Goal: Communication & Community: Answer question/provide support

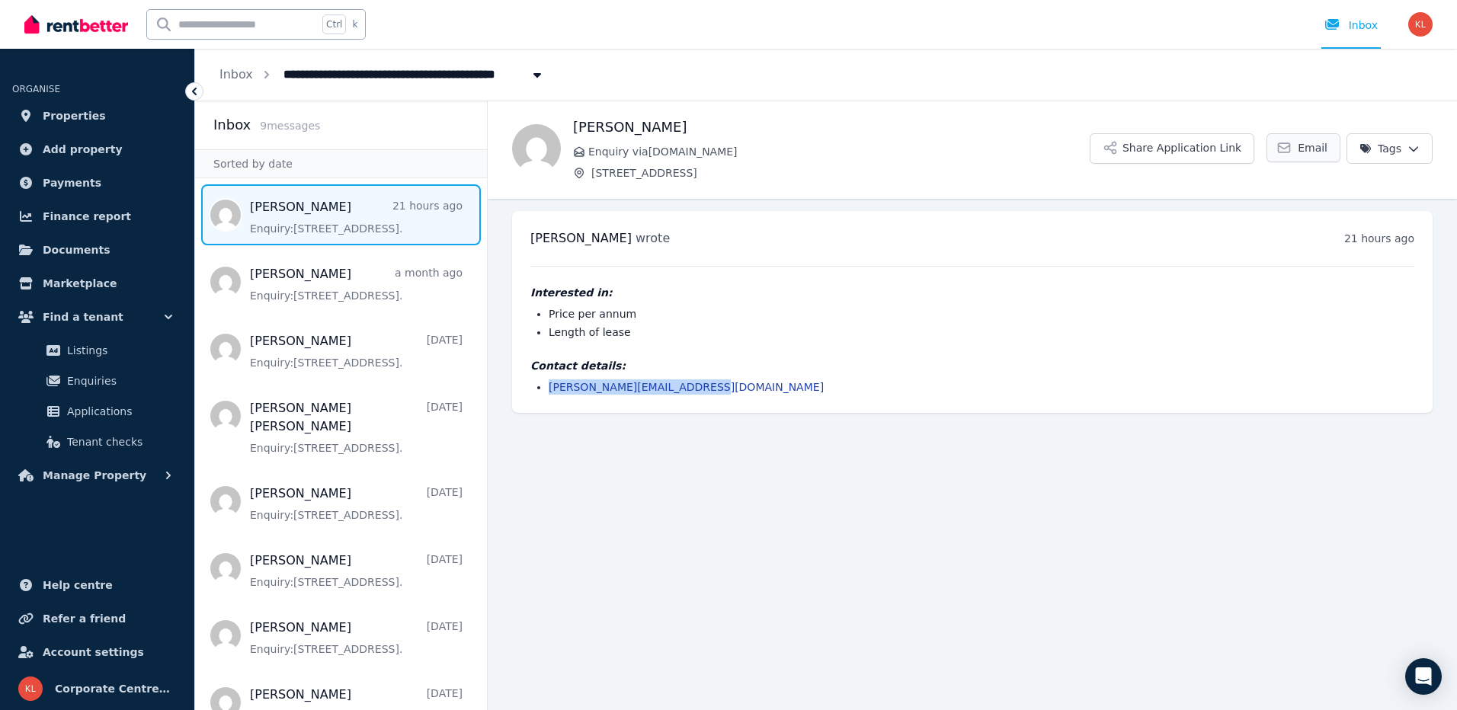
click at [1289, 146] on icon at bounding box center [1283, 147] width 15 height 15
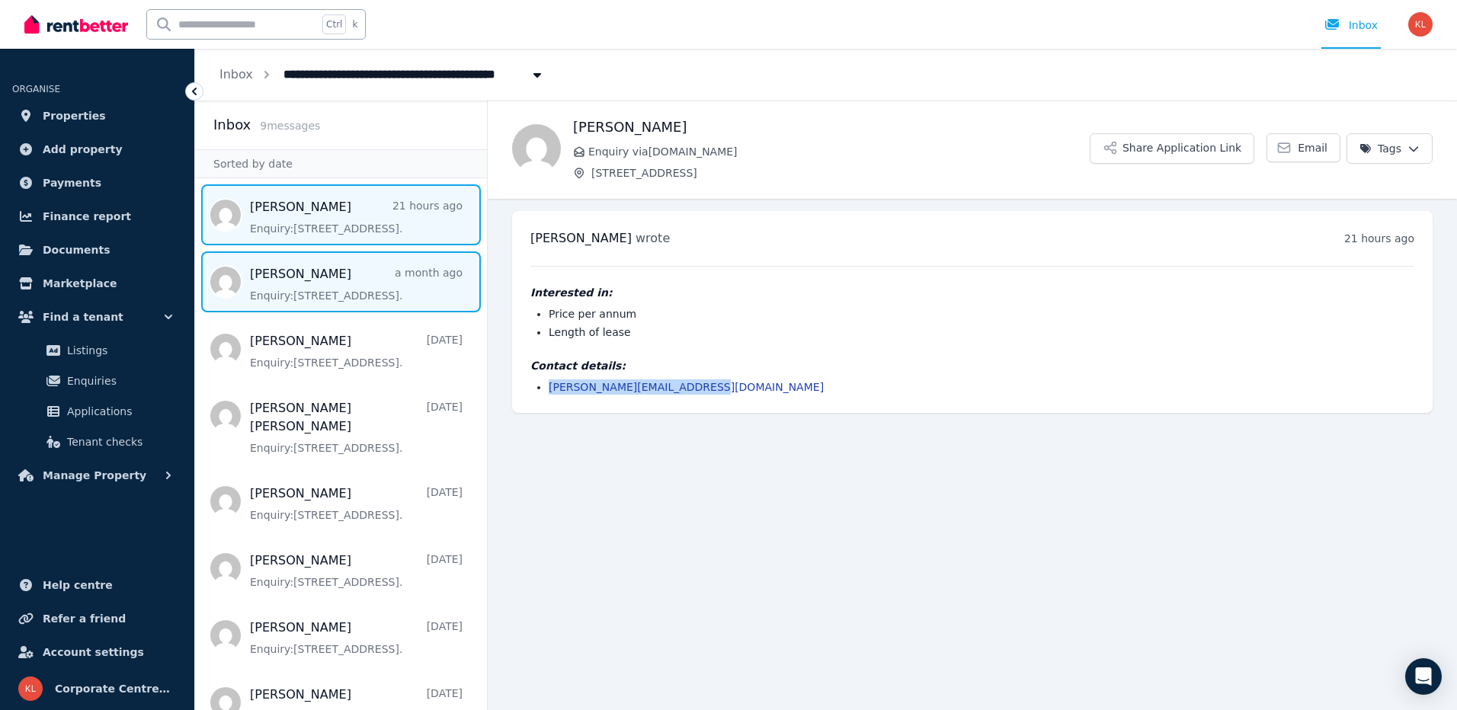
click at [331, 289] on span "Message list" at bounding box center [341, 281] width 292 height 61
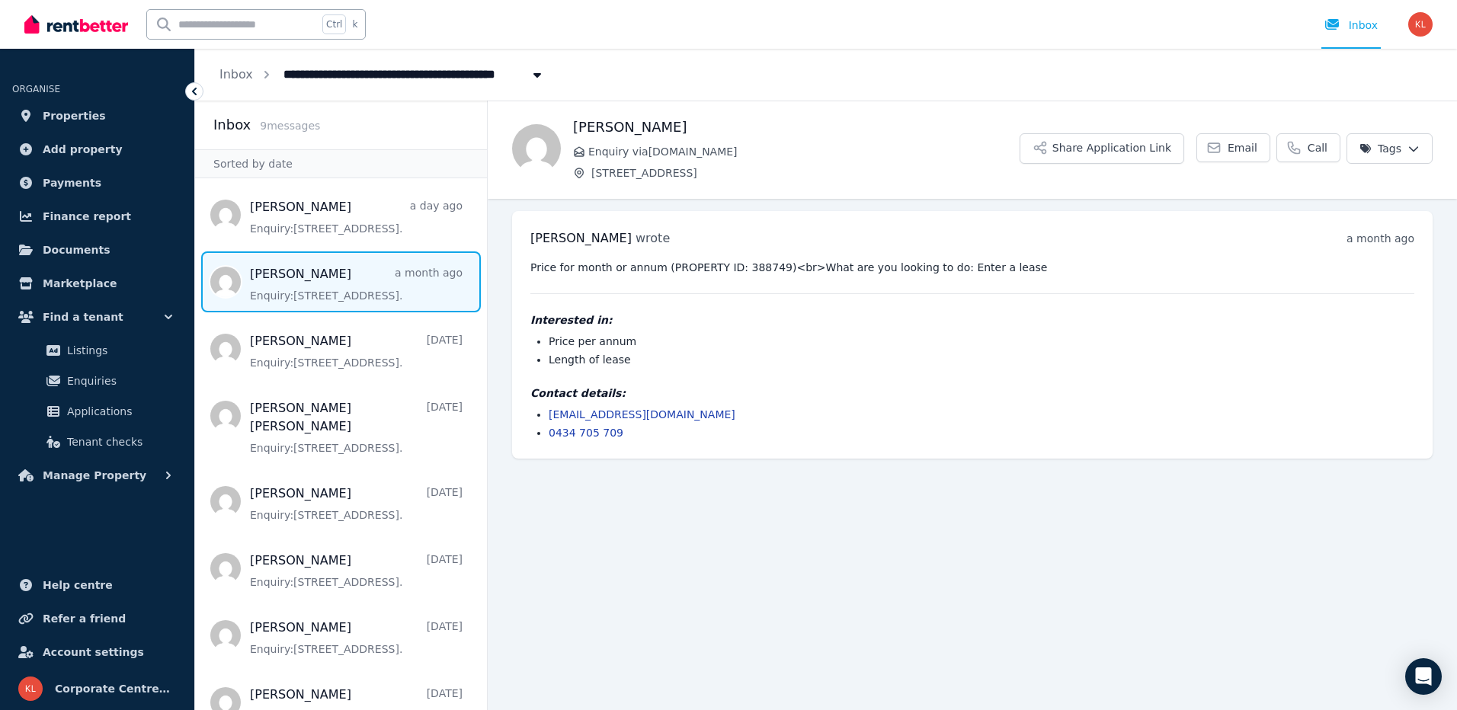
drag, startPoint x: 408, startPoint y: 284, endPoint x: 385, endPoint y: 273, distance: 25.6
click at [385, 273] on span "Message list" at bounding box center [341, 281] width 292 height 61
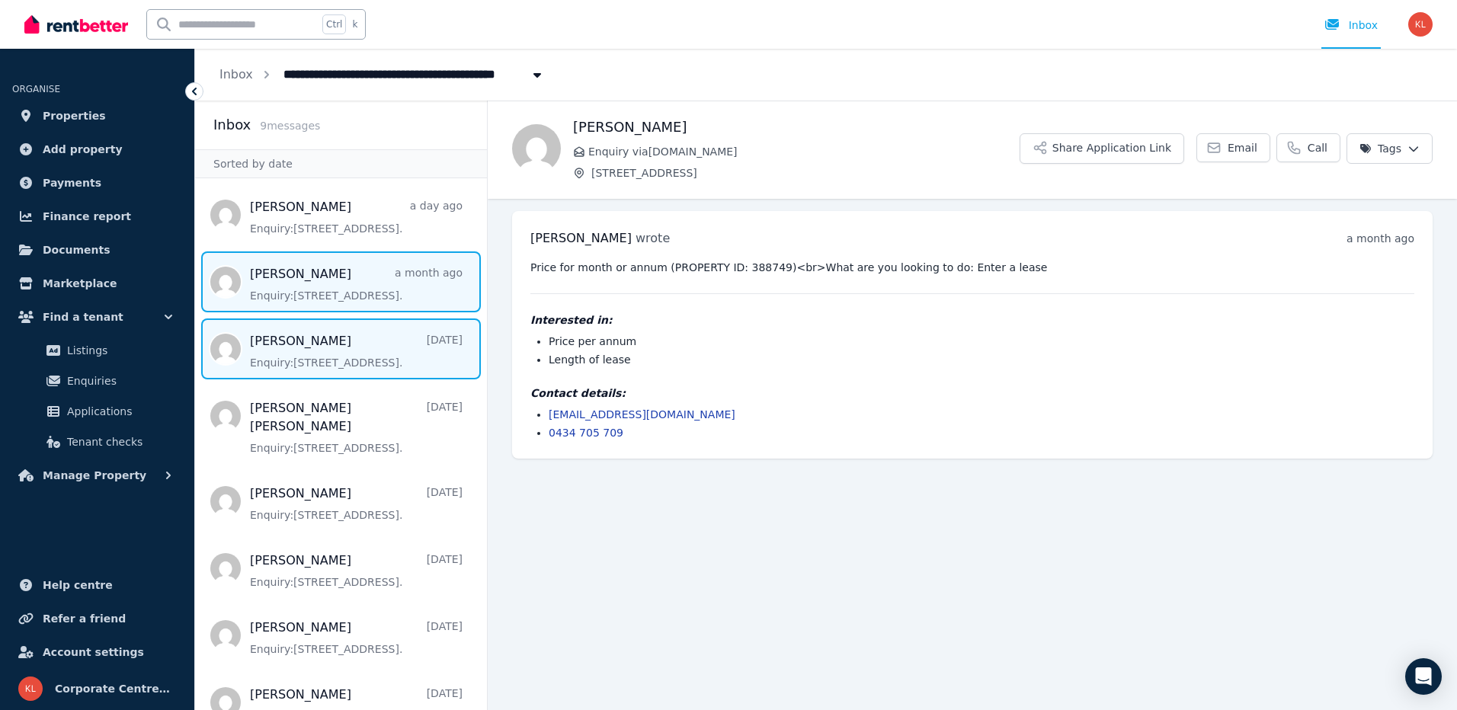
click at [337, 356] on span "Message list" at bounding box center [341, 348] width 292 height 61
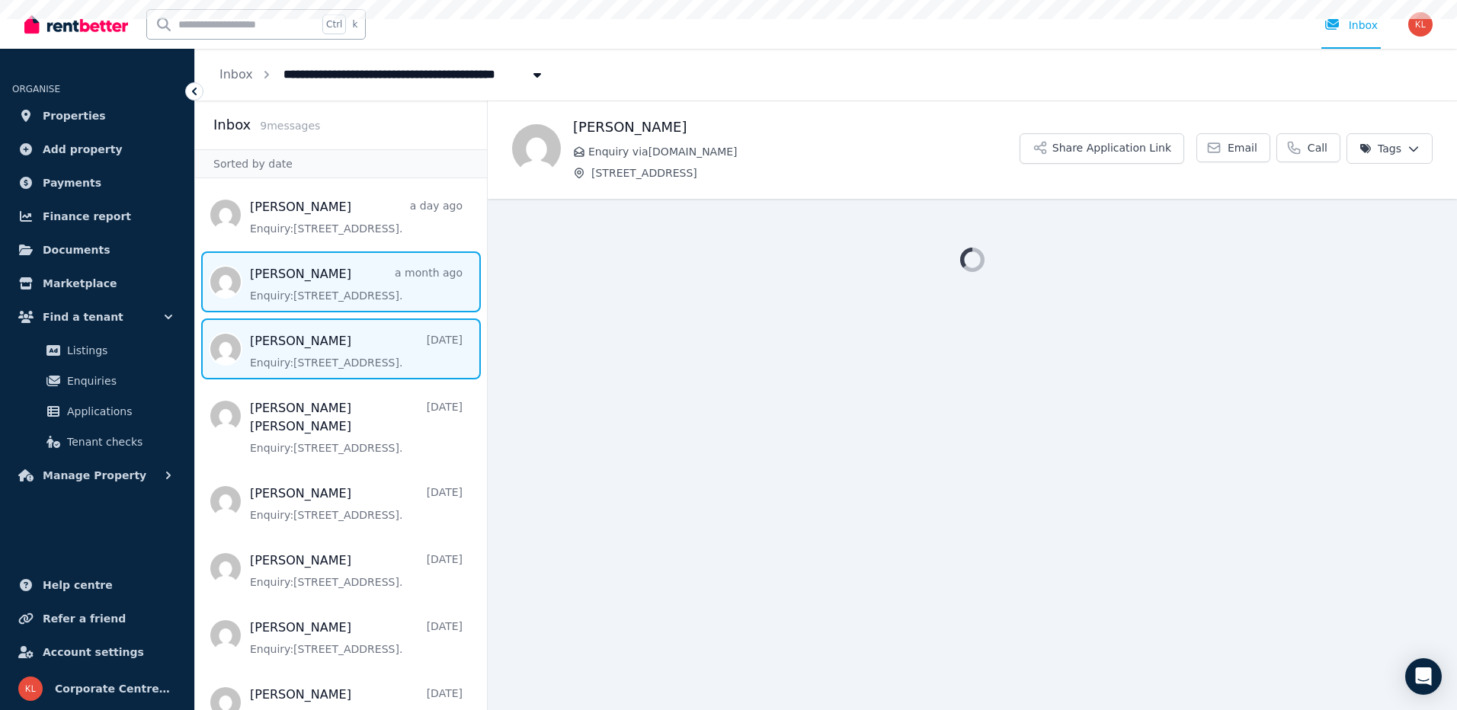
click at [331, 286] on span "Message list" at bounding box center [341, 281] width 292 height 61
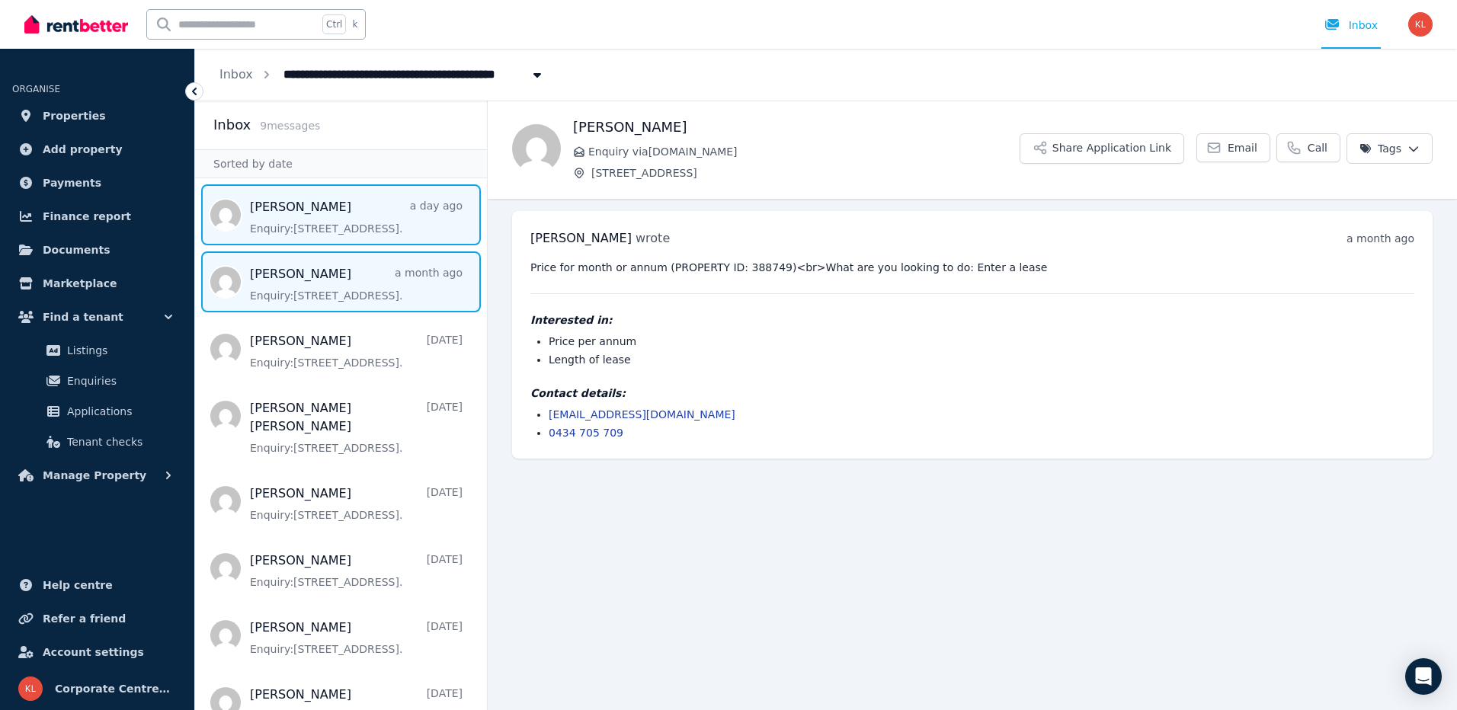
click at [337, 232] on span "Message list" at bounding box center [341, 214] width 292 height 61
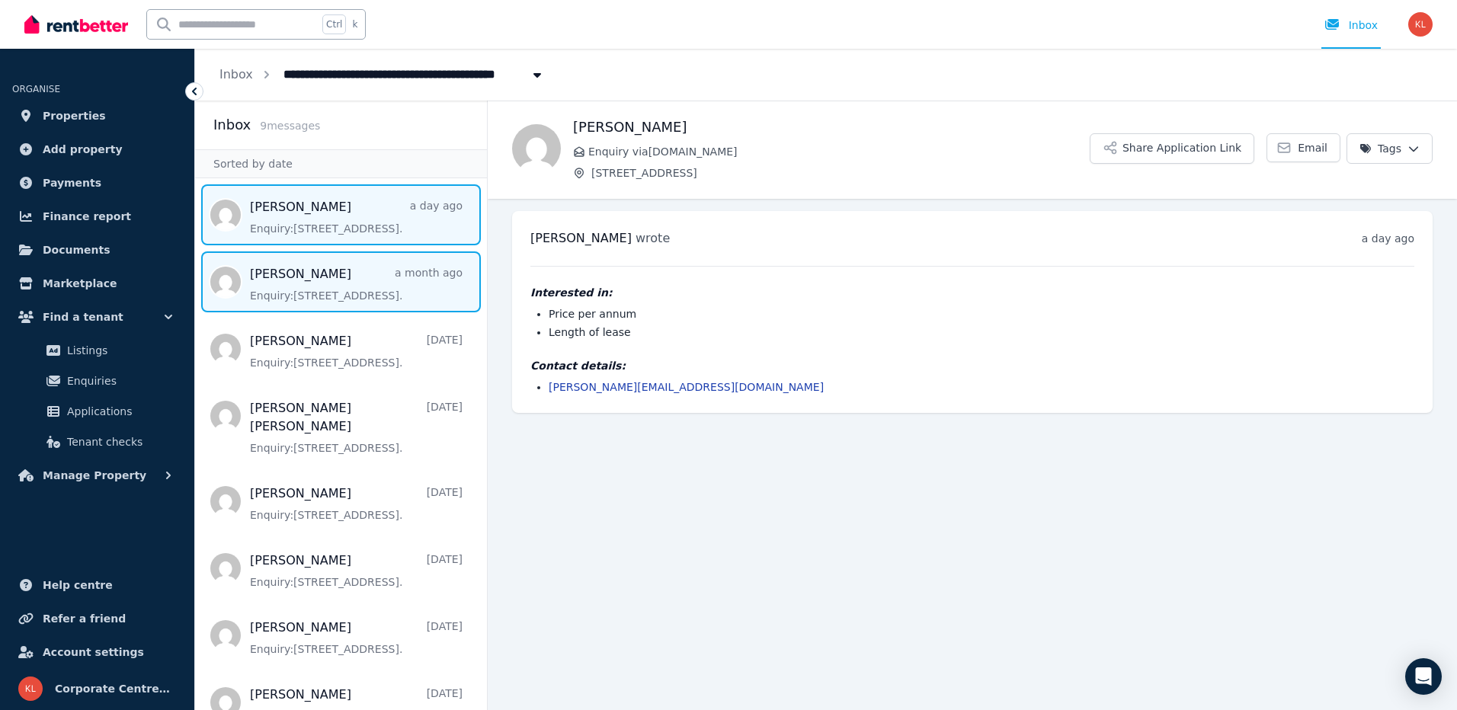
click at [394, 289] on span "Message list" at bounding box center [341, 281] width 292 height 61
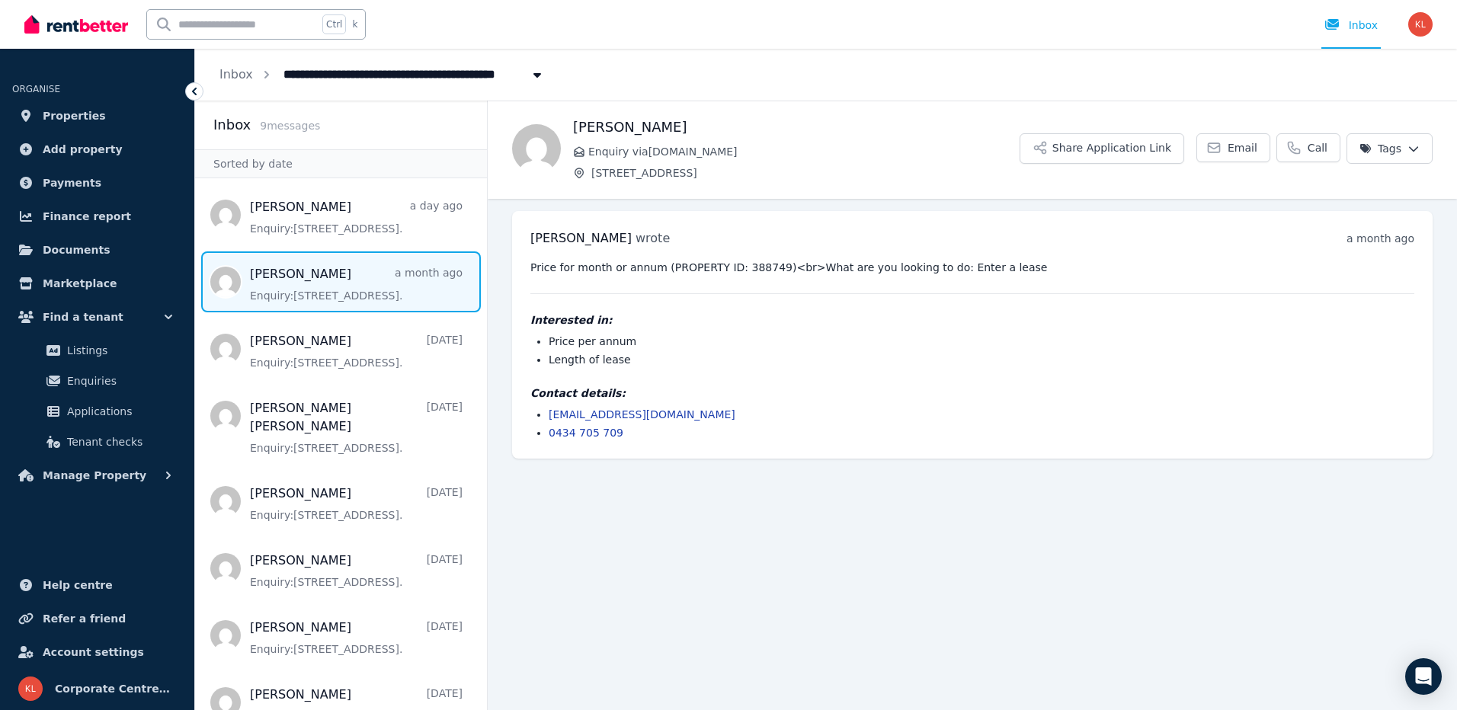
drag, startPoint x: 453, startPoint y: 283, endPoint x: 324, endPoint y: 288, distance: 128.8
click at [327, 289] on span "Message list" at bounding box center [341, 281] width 292 height 61
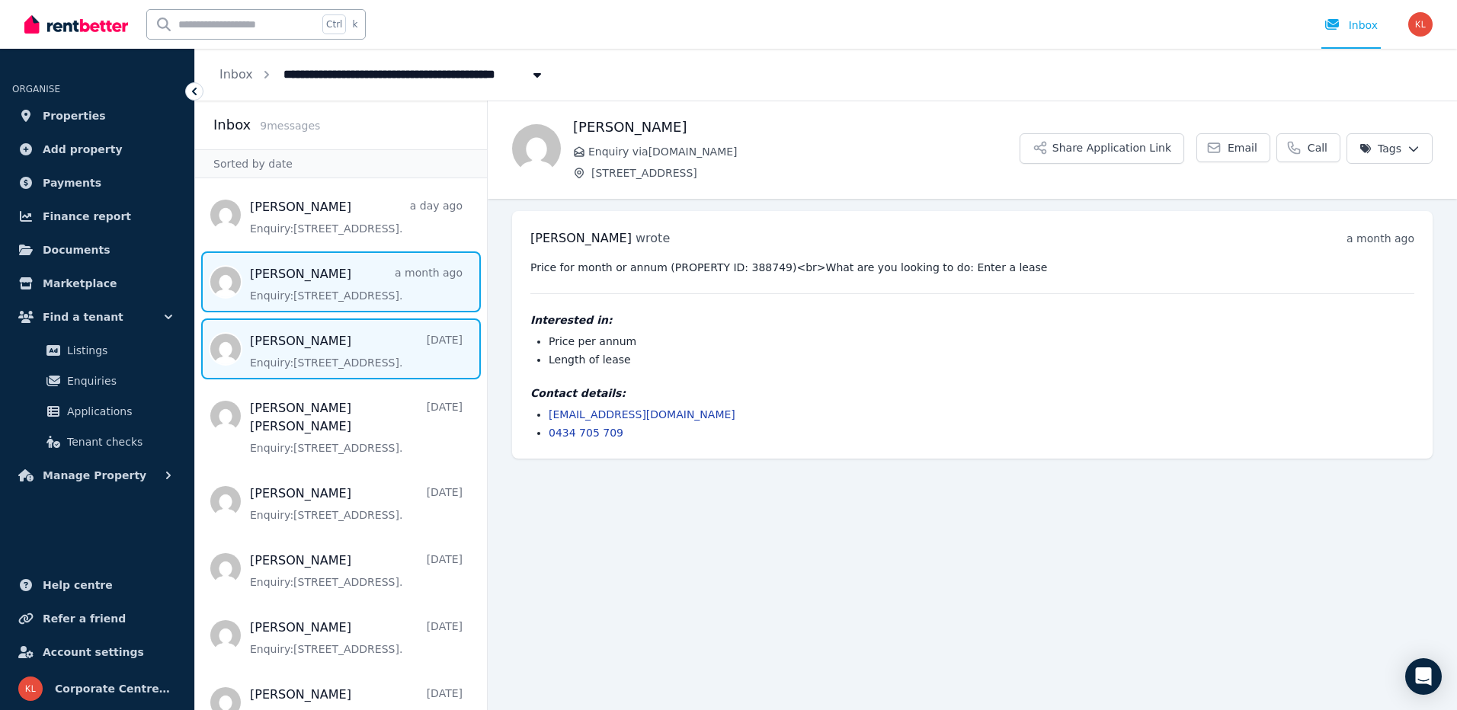
click at [305, 367] on span "Message list" at bounding box center [341, 348] width 292 height 61
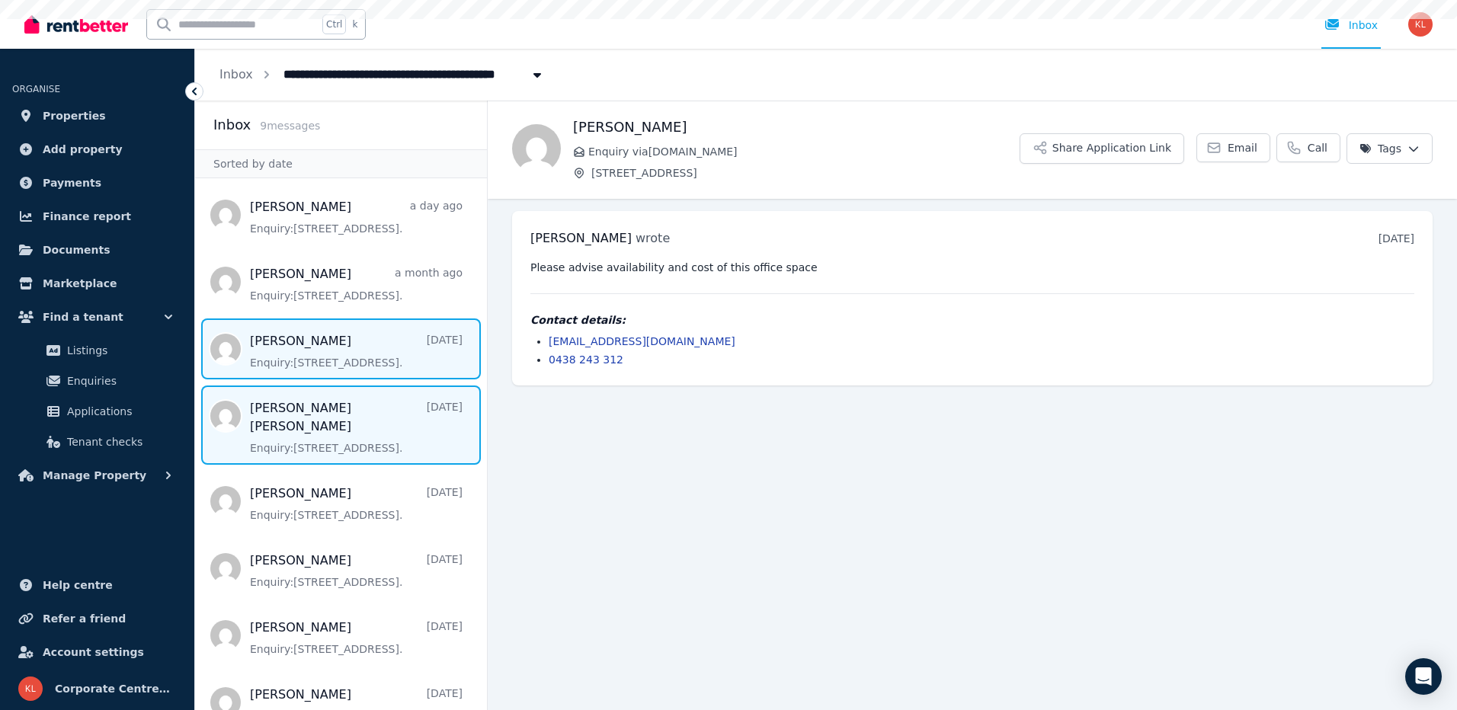
click at [299, 427] on span "Message list" at bounding box center [341, 424] width 292 height 79
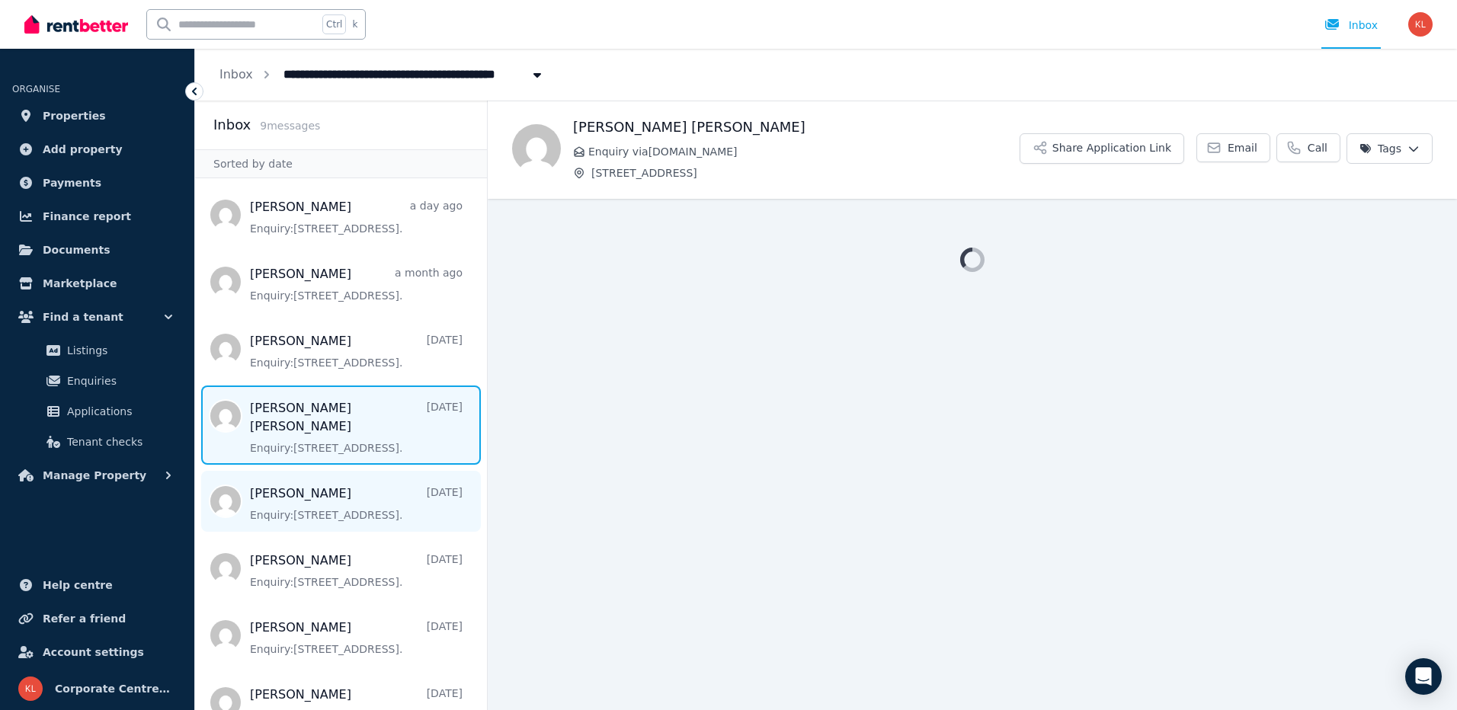
scroll to position [114, 0]
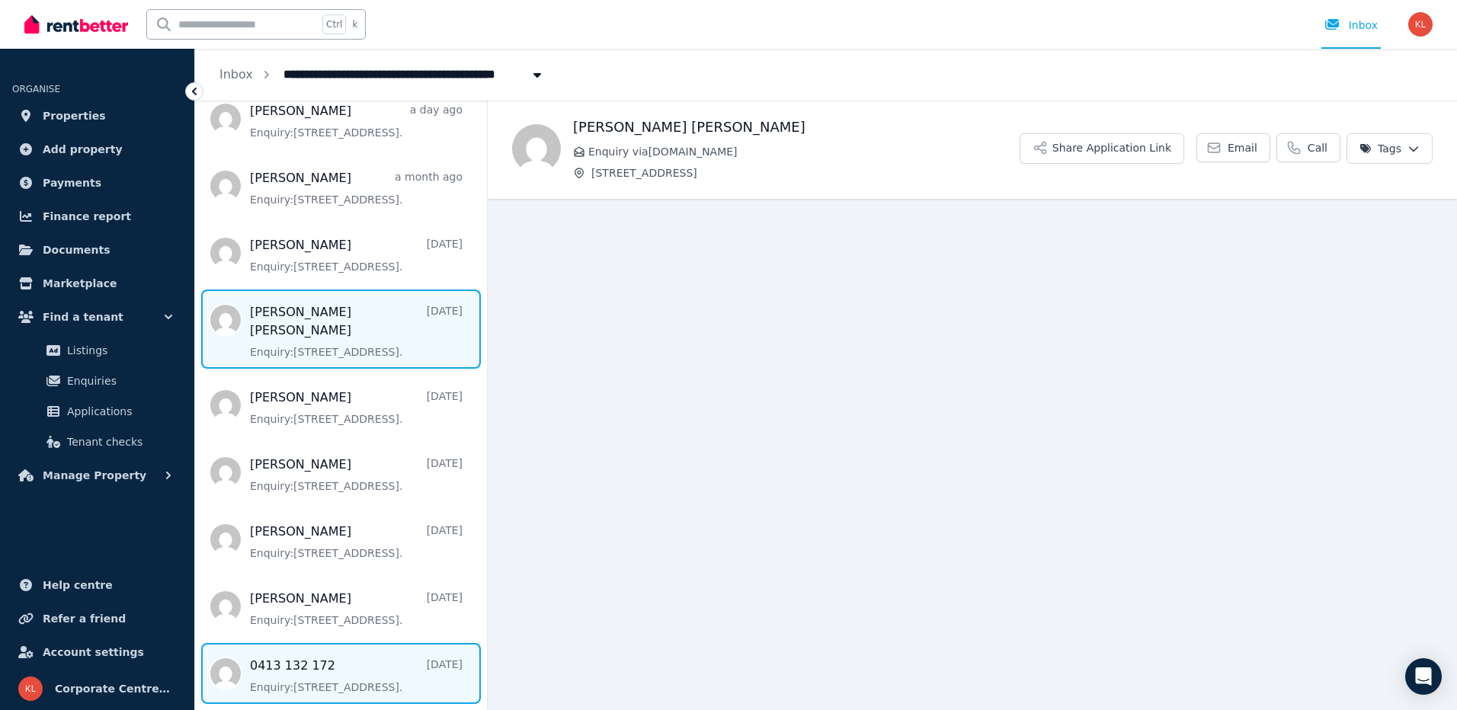
click at [319, 665] on span "Message list" at bounding box center [341, 673] width 292 height 61
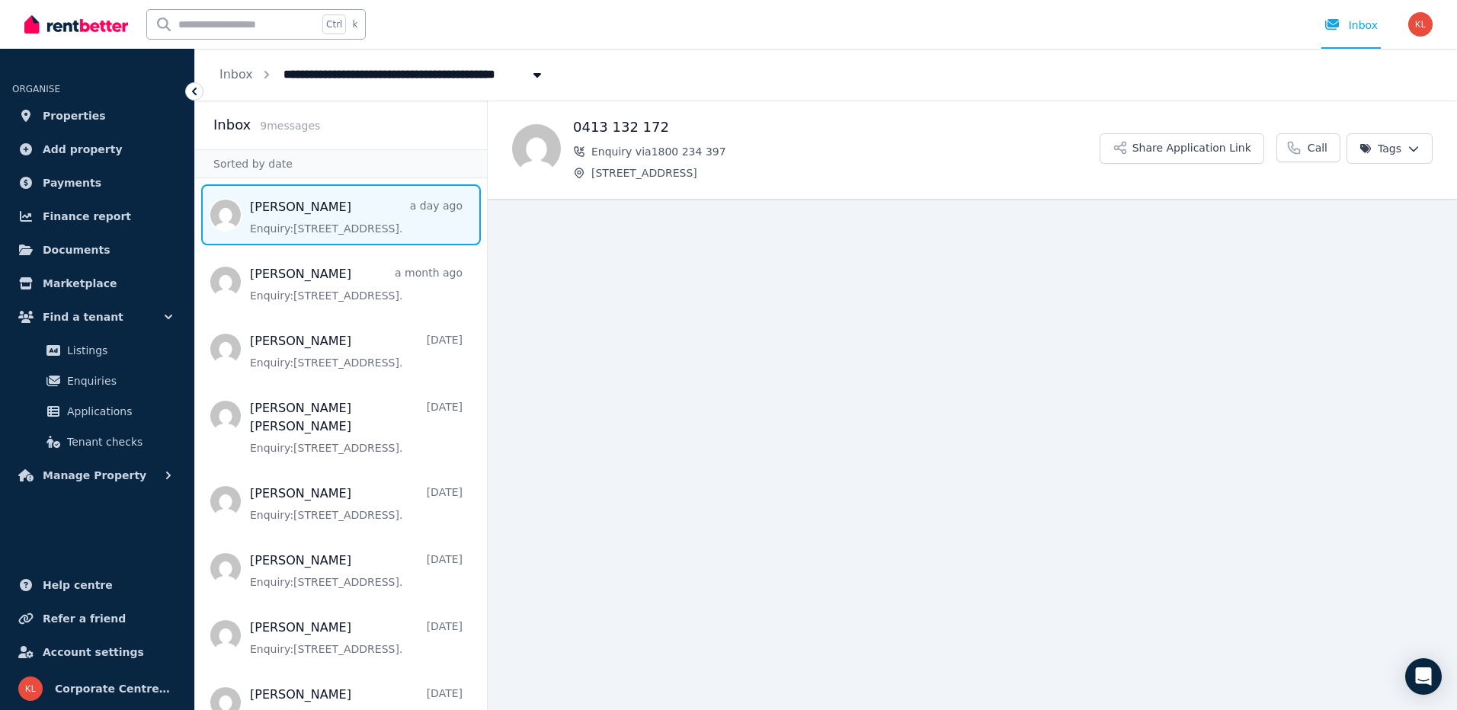
click at [299, 221] on span "Message list" at bounding box center [341, 214] width 292 height 61
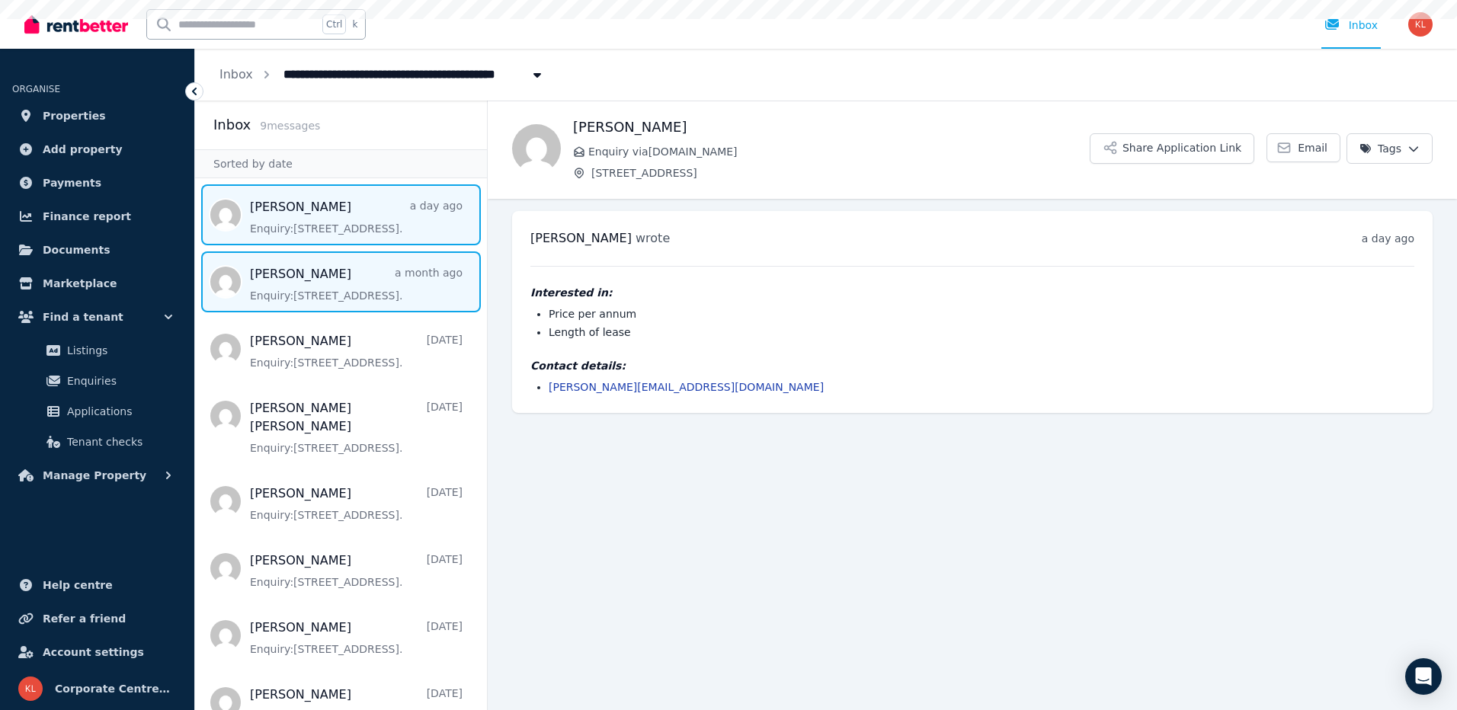
click at [293, 279] on span "Message list" at bounding box center [341, 281] width 292 height 61
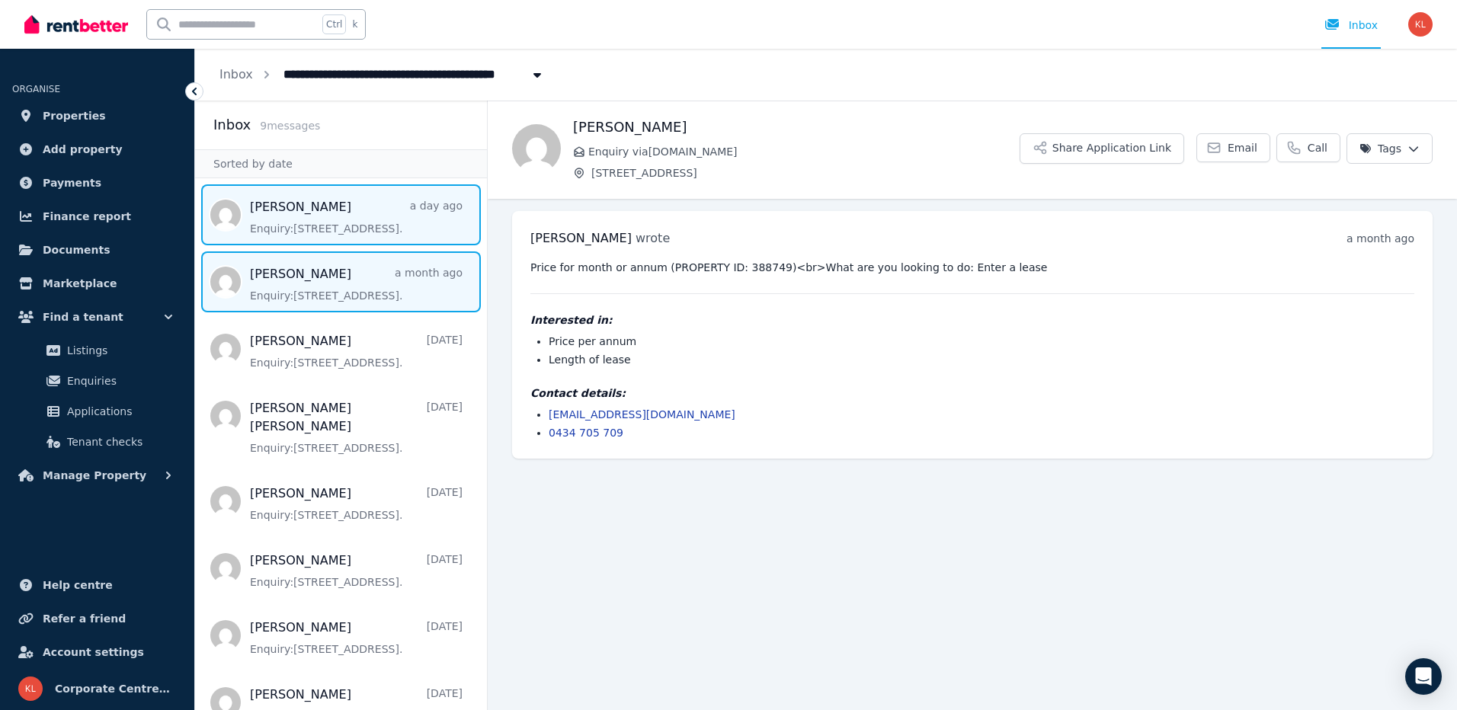
click at [350, 220] on span "Message list" at bounding box center [341, 214] width 292 height 61
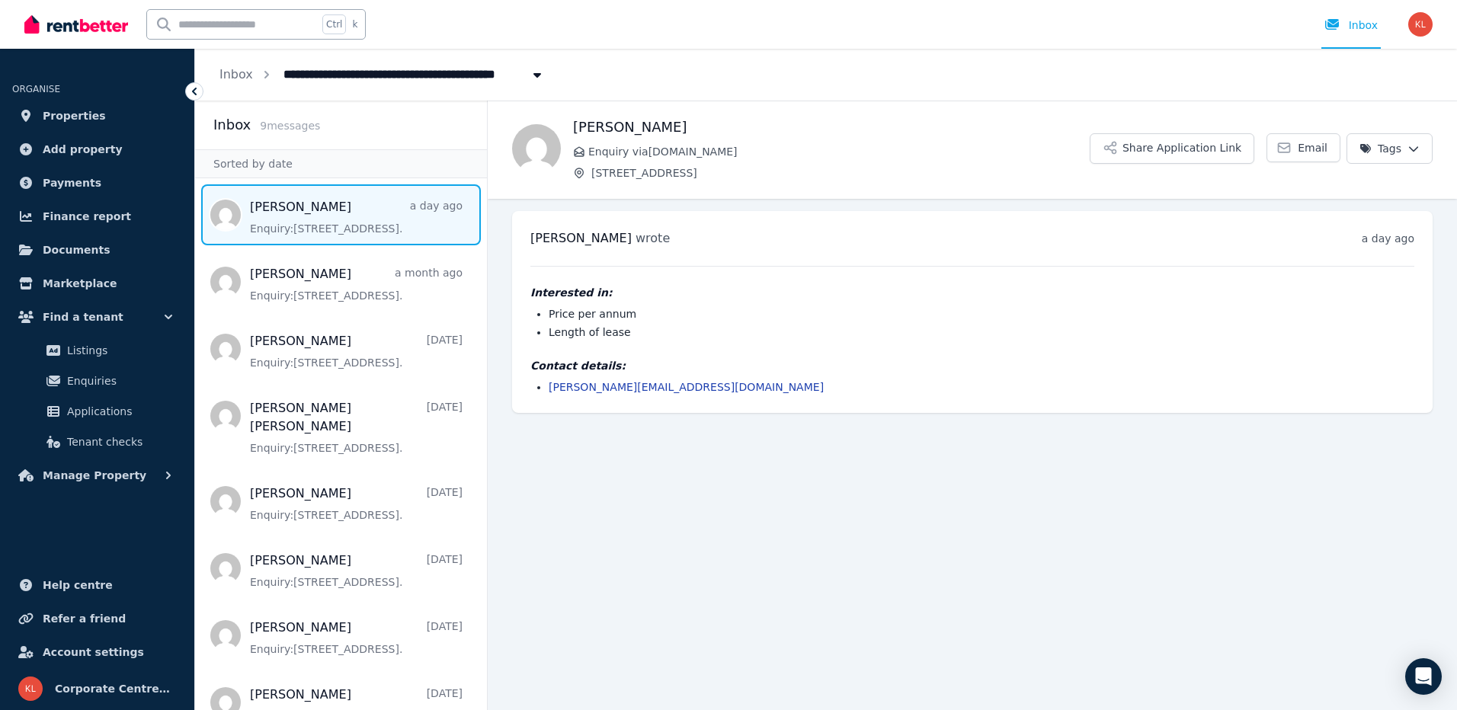
click at [234, 133] on h2 "Inbox" at bounding box center [231, 124] width 37 height 21
